Goal: Contribute content: Contribute content

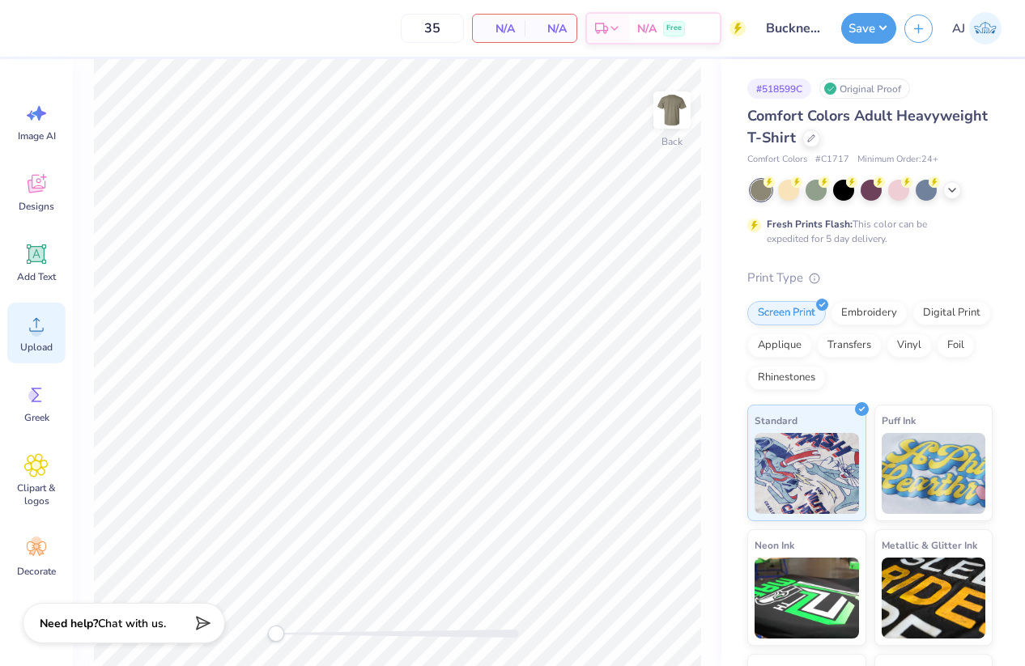
click at [43, 352] on span "Upload" at bounding box center [36, 347] width 32 height 13
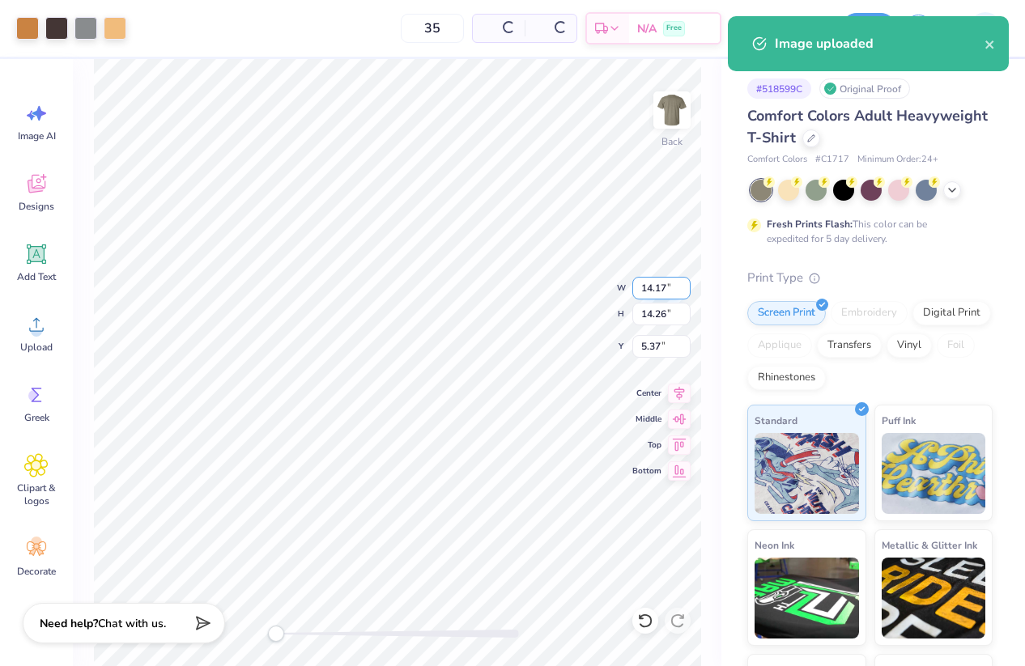
click at [655, 287] on input "14.17" at bounding box center [661, 288] width 58 height 23
type input "11.00"
type input "11.06"
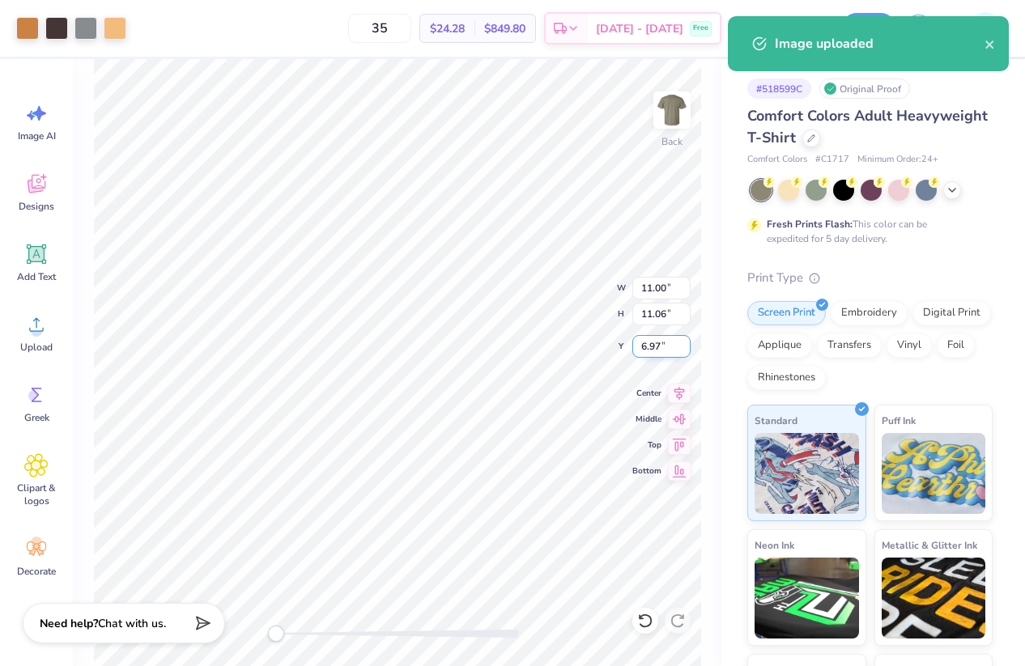
click at [647, 347] on input "6.97" at bounding box center [661, 346] width 58 height 23
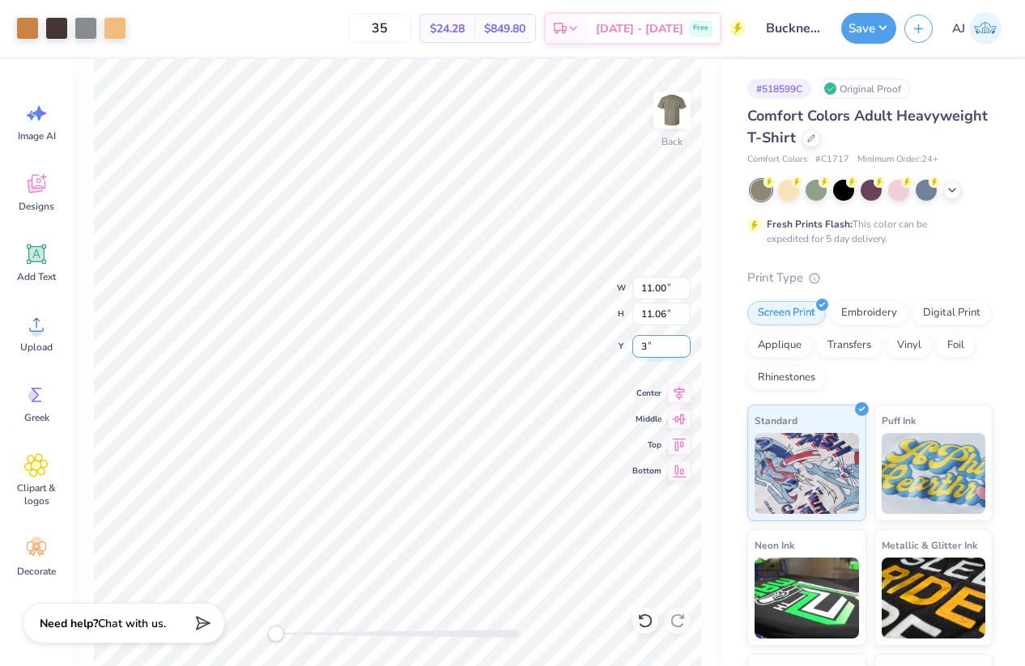
type input "3"
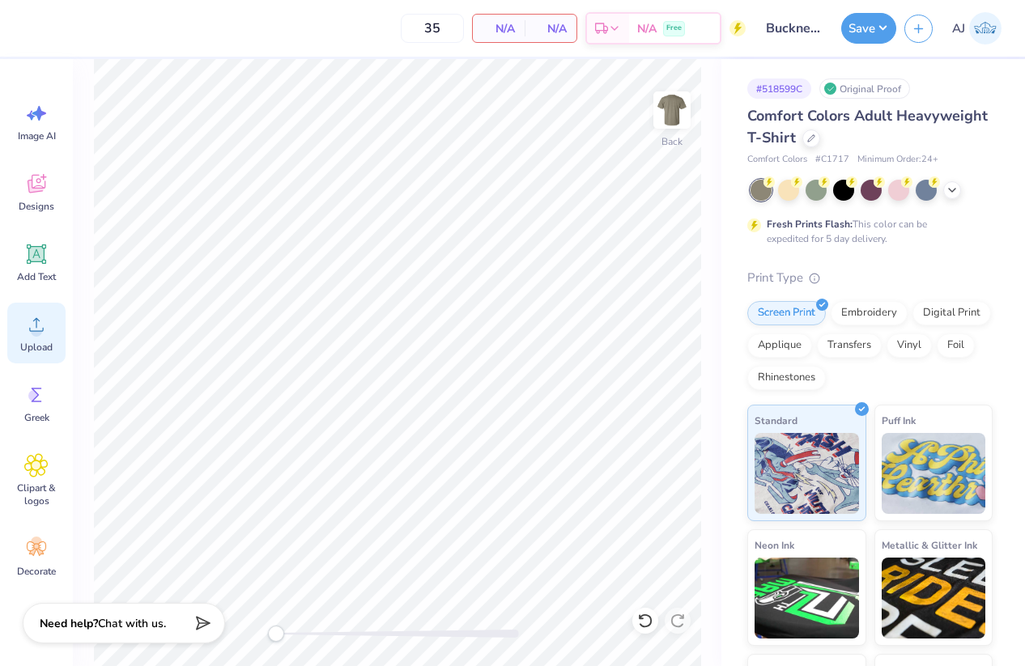
click at [37, 329] on circle at bounding box center [36, 331] width 11 height 11
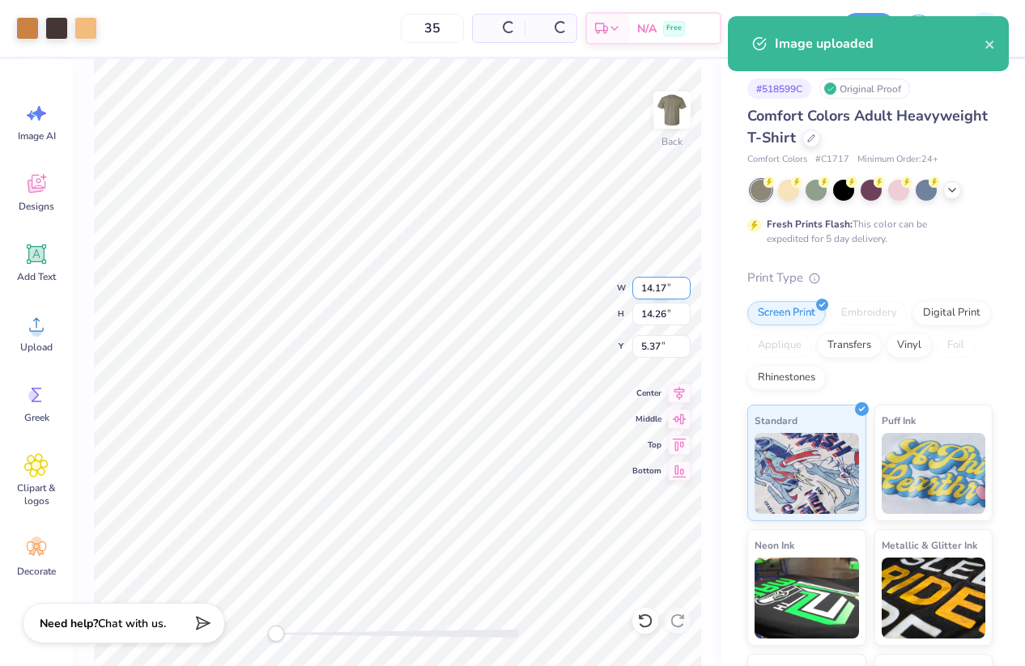
click at [662, 281] on input "14.17" at bounding box center [661, 288] width 58 height 23
type input "11.00"
type input "11.06"
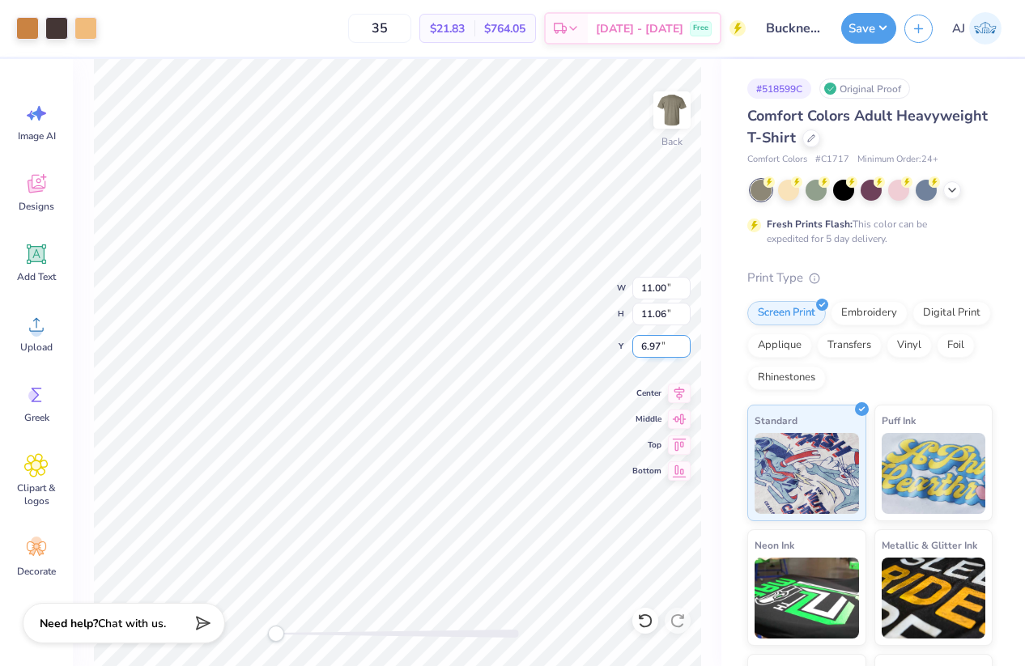
click at [666, 351] on input "6.97" at bounding box center [661, 346] width 58 height 23
click at [658, 351] on input "6.973" at bounding box center [661, 346] width 58 height 23
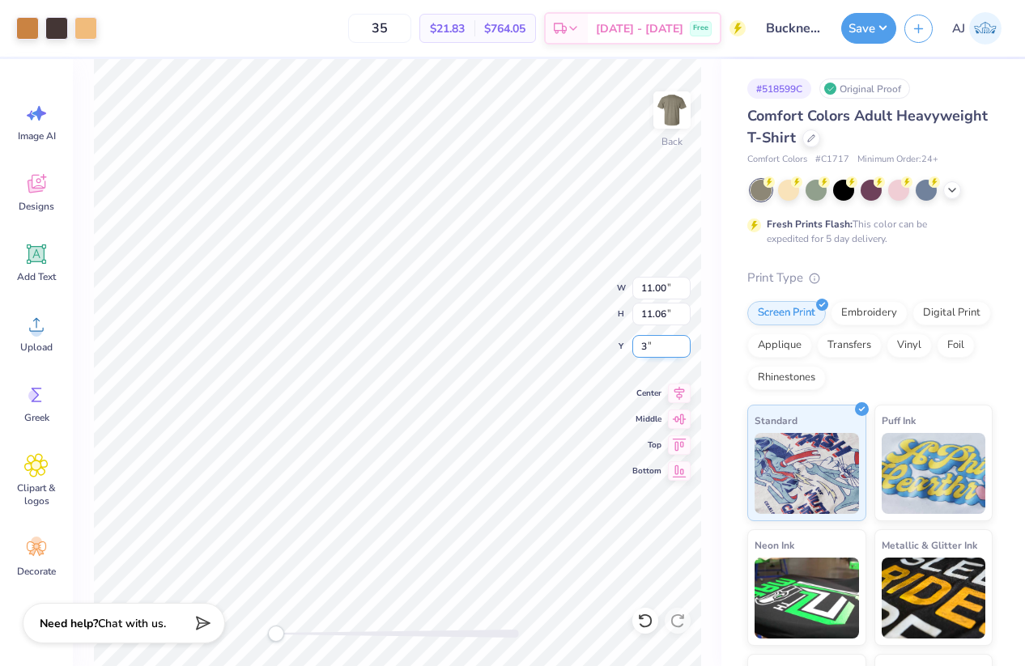
type input "3"
click at [883, 24] on button "Save" at bounding box center [868, 26] width 55 height 31
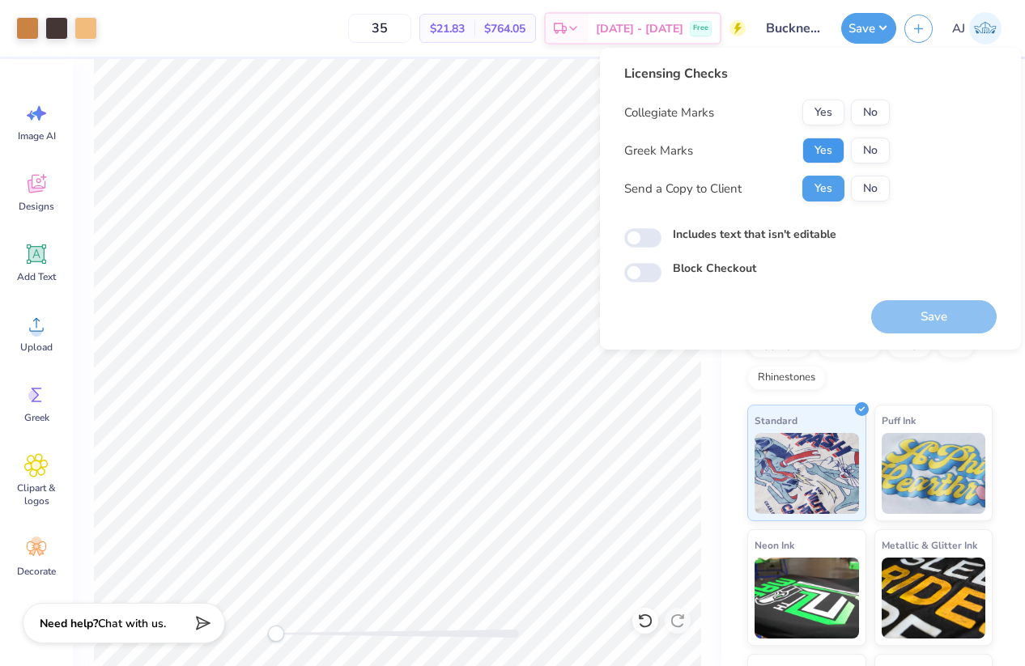
click at [836, 148] on button "Yes" at bounding box center [824, 151] width 42 height 26
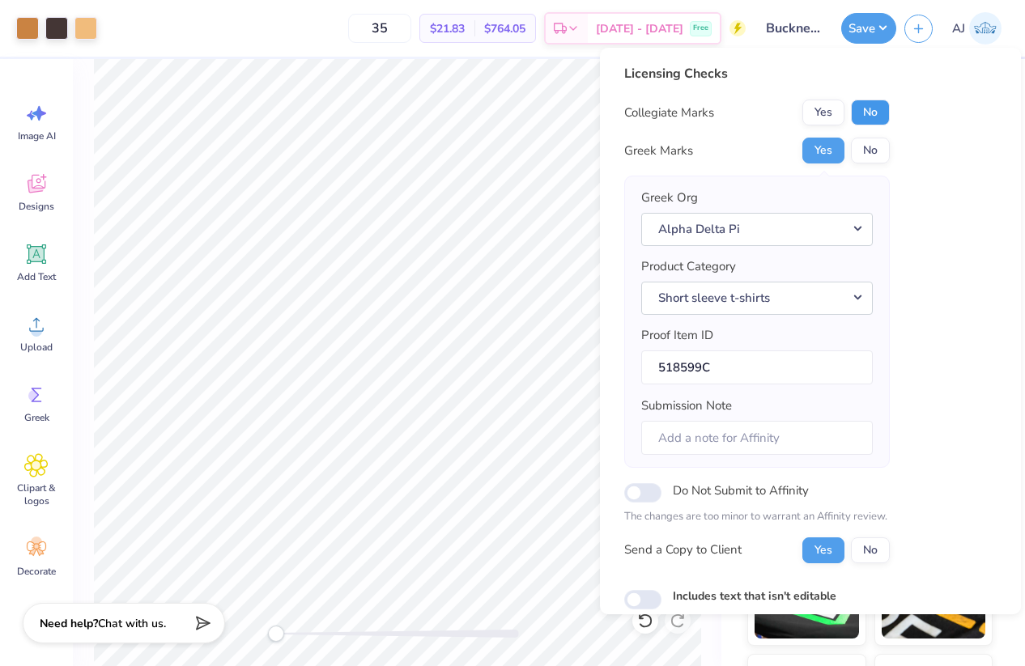
click at [871, 116] on button "No" at bounding box center [870, 113] width 39 height 26
click at [723, 438] on input "Submission Note" at bounding box center [757, 438] width 232 height 35
click at [690, 442] on input "Submission Note" at bounding box center [757, 438] width 232 height 35
paste input "Fall Date Party"
paste input "Theta Iota"
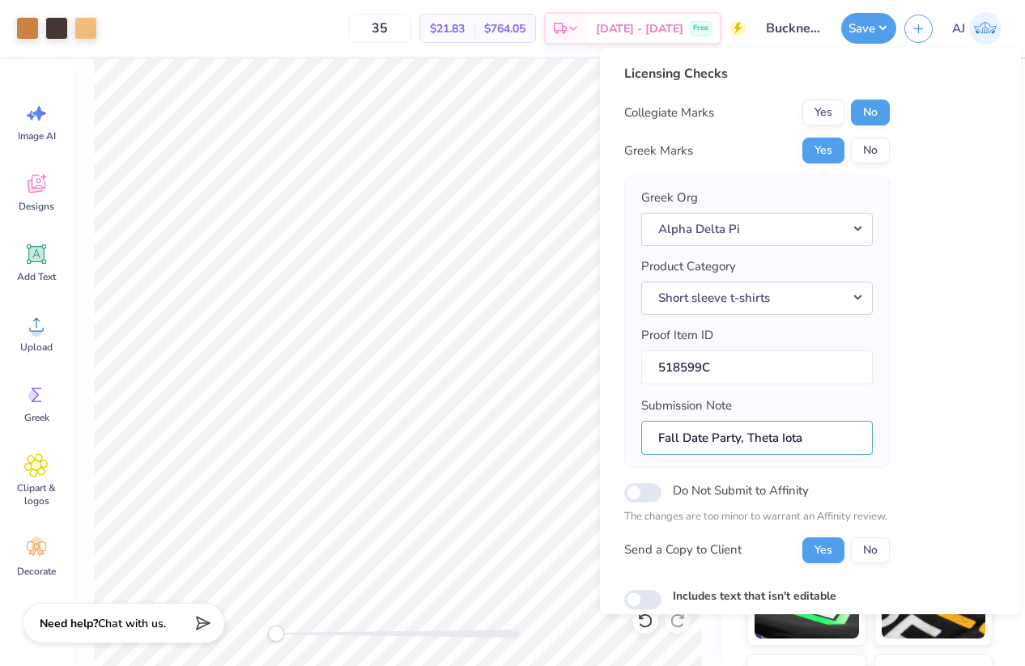
type input "Fall Date Party, Theta Iota"
click at [649, 599] on input "Includes text that isn't editable" at bounding box center [642, 599] width 37 height 19
checkbox input "true"
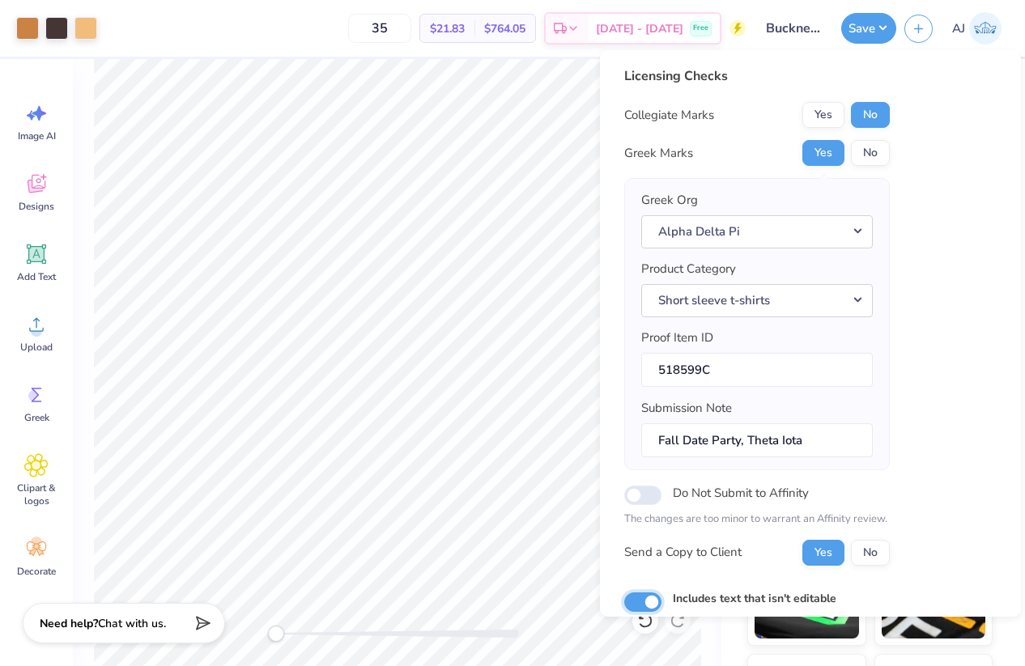
scroll to position [96, 0]
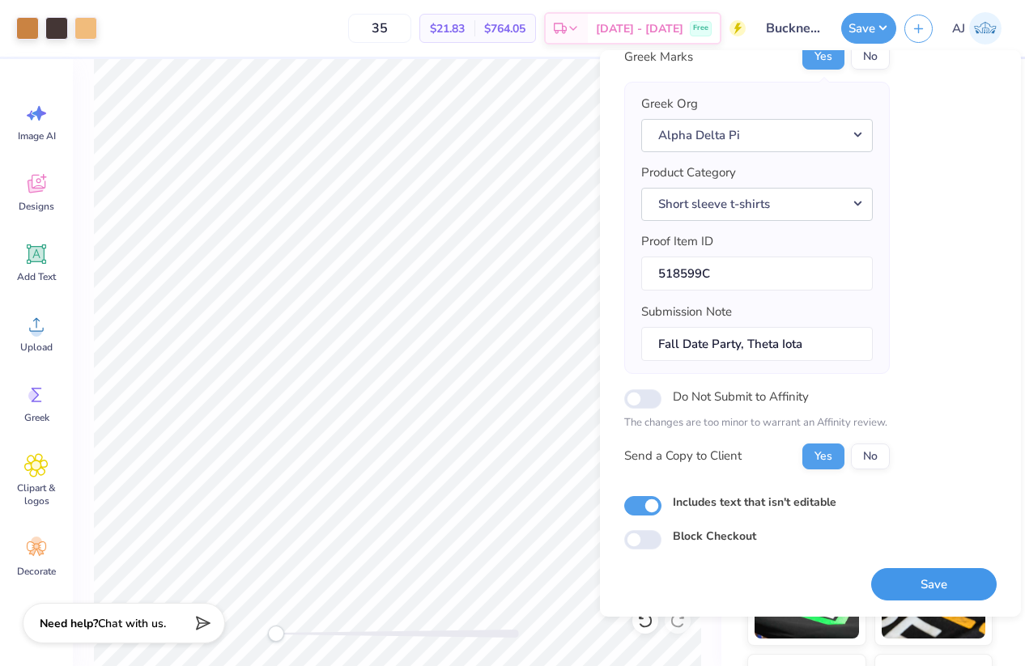
click at [942, 581] on button "Save" at bounding box center [934, 584] width 126 height 33
